Goal: Task Accomplishment & Management: Manage account settings

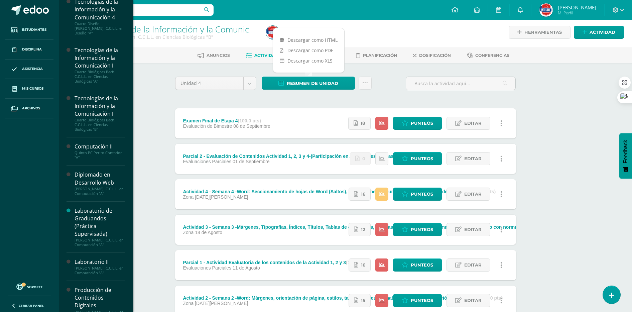
scroll to position [137, 0]
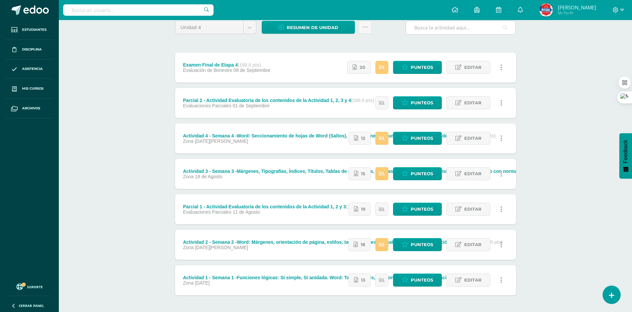
scroll to position [83, 0]
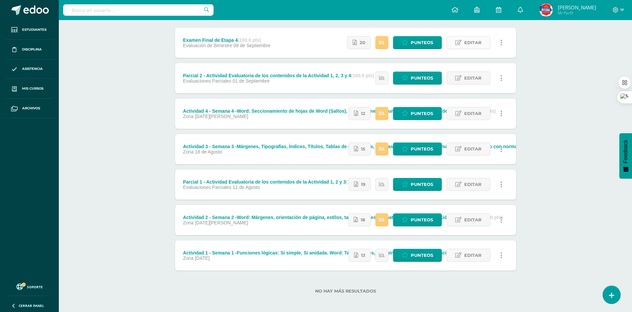
click at [464, 39] on link "Editar" at bounding box center [468, 42] width 44 height 13
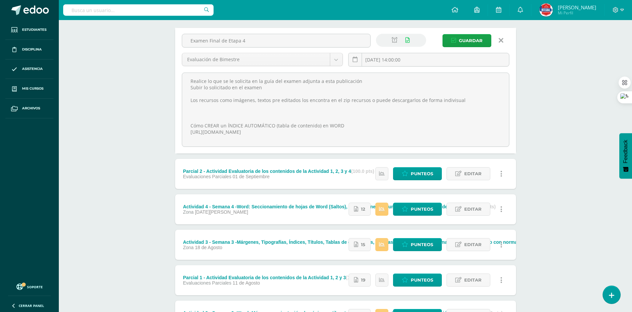
drag, startPoint x: 279, startPoint y: 38, endPoint x: 157, endPoint y: 38, distance: 122.2
click at [157, 38] on div "Tecnologías de la Información y la Comunicación I Cuarto Biológicas Bach. C.C.L…" at bounding box center [345, 174] width 573 height 474
click at [504, 42] on link at bounding box center [500, 40] width 17 height 13
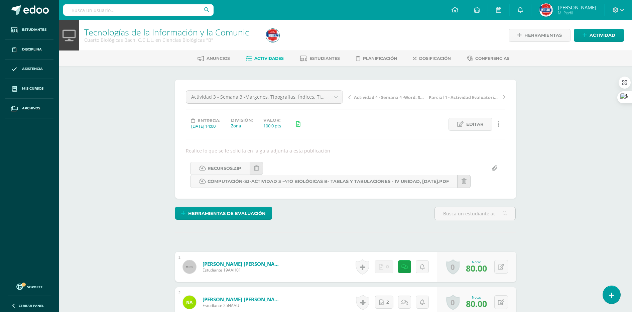
drag, startPoint x: 79, startPoint y: 30, endPoint x: 240, endPoint y: 39, distance: 161.2
click at [240, 39] on div "Tecnologías de la Información y la Comunicación I Cuarto Biológicas Bach. C.C.L…" at bounding box center [171, 35] width 184 height 30
copy div "Tecnologías de la Información y la Comunicación I Cuarto Biológicas Bach. C.C.L…"
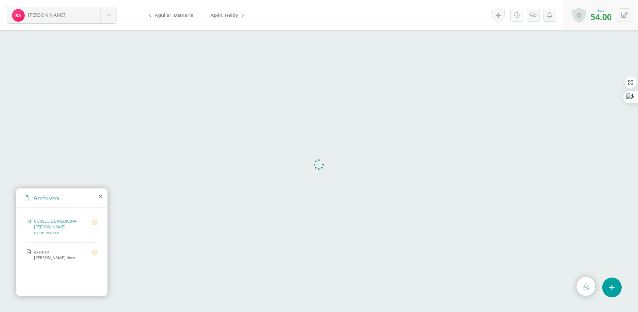
click at [516, 18] on link at bounding box center [516, 15] width 13 height 13
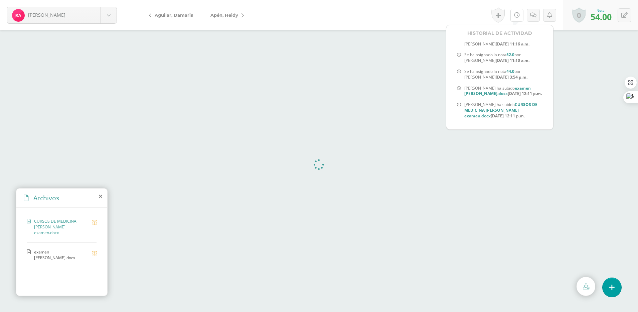
scroll to position [31, 0]
